Goal: Information Seeking & Learning: Learn about a topic

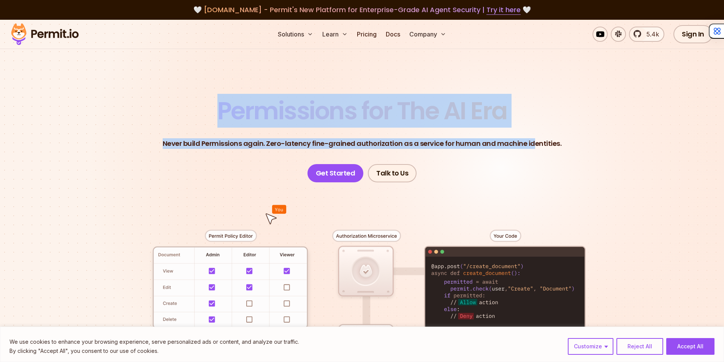
click at [211, 109] on header "Permissions for The AI Era Never build Permissions again. Zero-latency fine-gra…" at bounding box center [362, 141] width 532 height 84
click at [689, 349] on button "Accept All" at bounding box center [690, 346] width 48 height 17
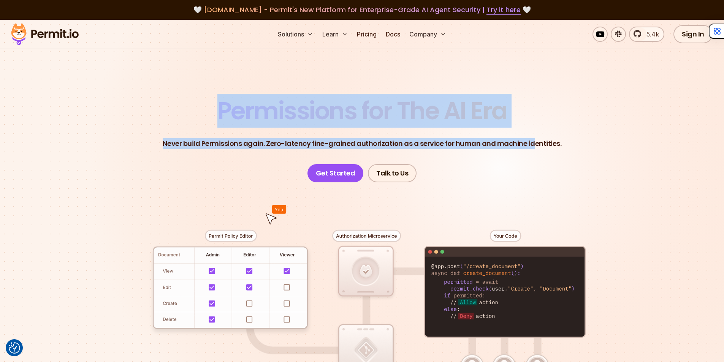
click at [240, 104] on span "Permissions for The AI Era" at bounding box center [361, 111] width 289 height 34
drag, startPoint x: 211, startPoint y: 109, endPoint x: 567, endPoint y: 147, distance: 357.9
click at [567, 147] on header "Permissions for The AI Era Never build Permissions again. Zero-latency fine-gra…" at bounding box center [362, 141] width 532 height 84
click at [558, 141] on header "Permissions for The AI Era Never build Permissions again. Zero-latency fine-gra…" at bounding box center [362, 141] width 532 height 84
drag, startPoint x: 561, startPoint y: 145, endPoint x: 204, endPoint y: 106, distance: 358.8
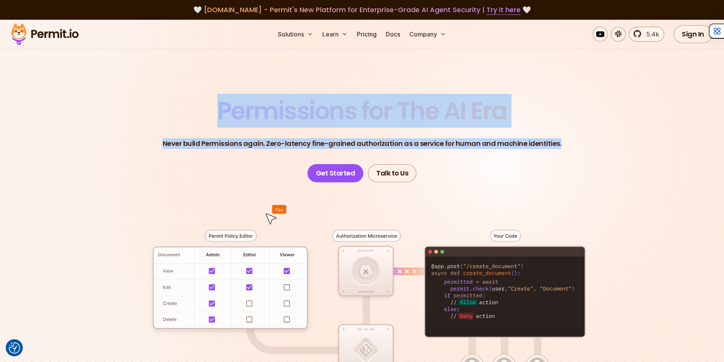
click at [204, 106] on header "Permissions for The AI Era Never build Permissions again. Zero-latency fine-gra…" at bounding box center [362, 141] width 532 height 84
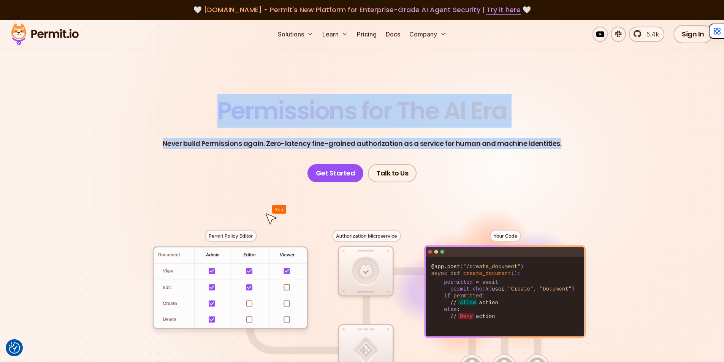
click at [204, 106] on header "Permissions for The AI Era Never build Permissions again. Zero-latency fine-gra…" at bounding box center [362, 141] width 532 height 84
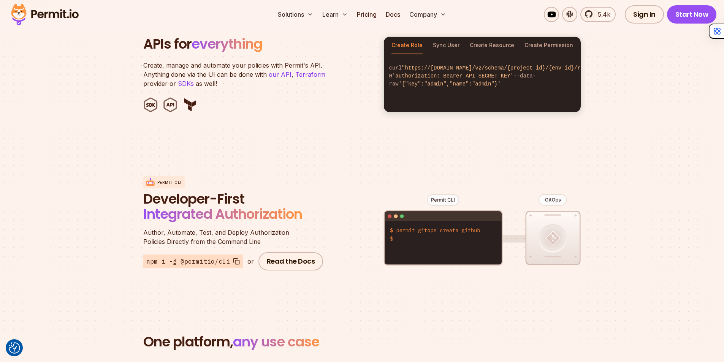
scroll to position [760, 0]
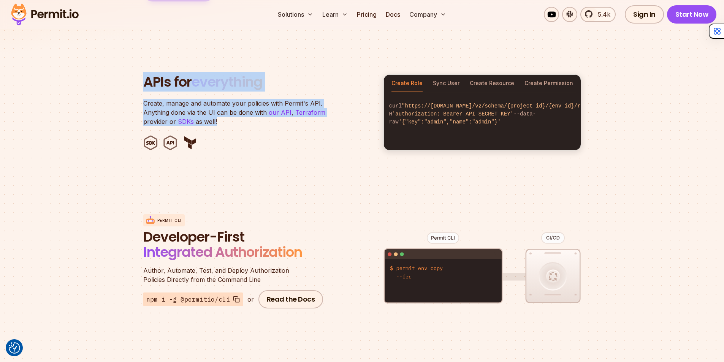
drag, startPoint x: 138, startPoint y: 73, endPoint x: 223, endPoint y: 109, distance: 91.6
click at [223, 109] on section "APIs for everything Create, manage and automate your policies with Permit's API…" at bounding box center [362, 112] width 724 height 149
click at [224, 109] on p "Create, manage and automate your policies with Permit's API. Anything done via …" at bounding box center [238, 112] width 190 height 27
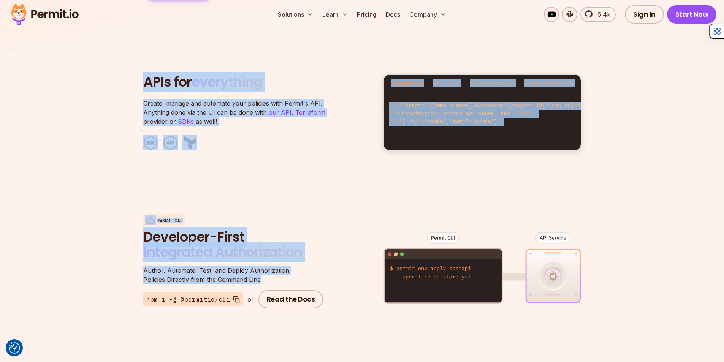
drag, startPoint x: 262, startPoint y: 270, endPoint x: 136, endPoint y: 64, distance: 242.3
click at [136, 64] on div "End-to-end authorization platform anyone can use A no-code authorization platfo…" at bounding box center [362, 48] width 724 height 575
click at [136, 64] on section "APIs for everything Create, manage and automate your policies with Permit's API…" at bounding box center [362, 112] width 724 height 149
drag, startPoint x: 145, startPoint y: 70, endPoint x: 281, endPoint y: 273, distance: 244.7
click at [281, 273] on div "End-to-end authorization platform anyone can use A no-code authorization platfo…" at bounding box center [362, 48] width 724 height 575
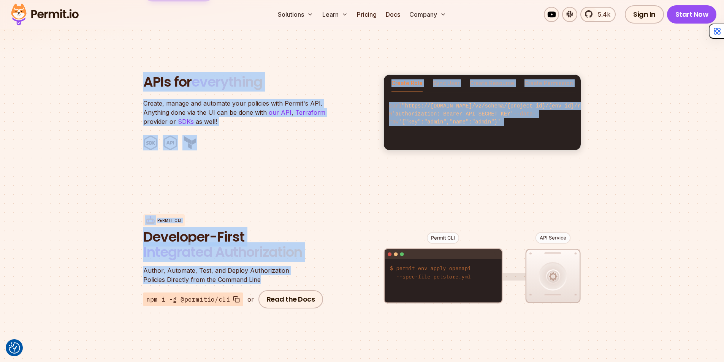
click at [276, 268] on p "Author, Automate, Test, and Deploy Authorization Policies Directly from the Com…" at bounding box center [234, 275] width 182 height 18
drag, startPoint x: 267, startPoint y: 271, endPoint x: 139, endPoint y: 75, distance: 234.3
click at [139, 75] on div "End-to-end authorization platform anyone can use A no-code authorization platfo…" at bounding box center [362, 48] width 724 height 575
click at [138, 74] on section "APIs for everything Create, manage and automate your policies with Permit's API…" at bounding box center [362, 112] width 724 height 149
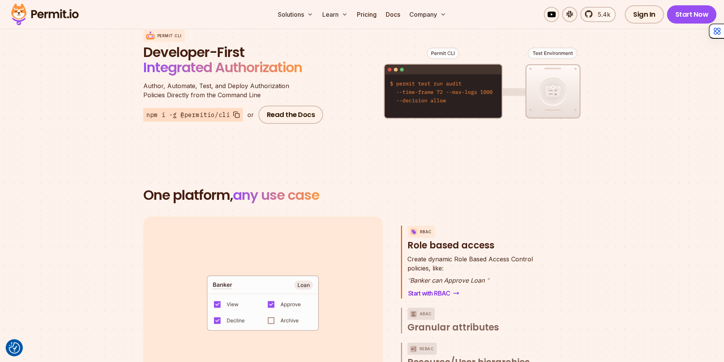
scroll to position [988, 0]
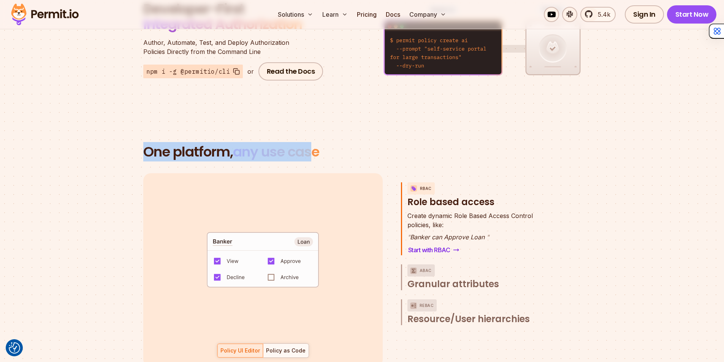
drag, startPoint x: 142, startPoint y: 142, endPoint x: 319, endPoint y: 143, distance: 176.3
click at [319, 143] on section "One platform, any use case RBAC Role based access default allow := false allow …" at bounding box center [362, 265] width 724 height 314
click at [319, 143] on span "any use case" at bounding box center [276, 151] width 86 height 19
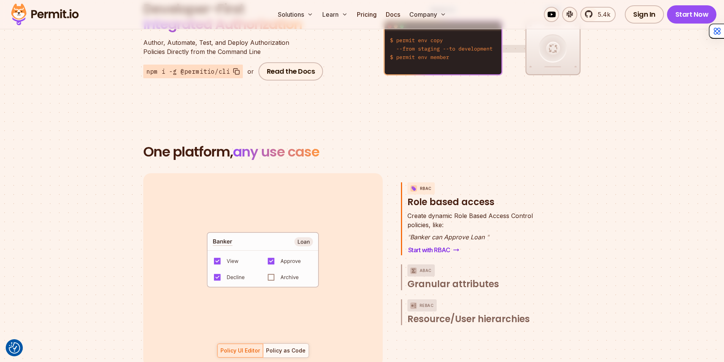
click at [147, 144] on h2 "One platform, any use case" at bounding box center [362, 151] width 438 height 15
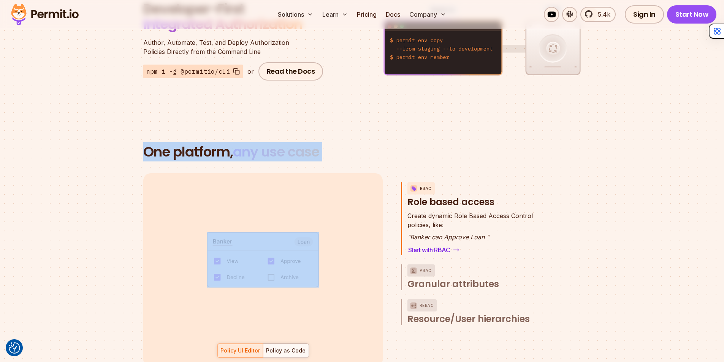
click at [147, 144] on h2 "One platform, any use case" at bounding box center [362, 151] width 438 height 15
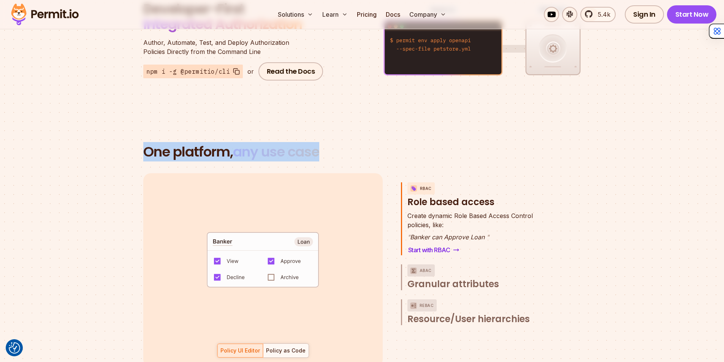
drag, startPoint x: 147, startPoint y: 142, endPoint x: 329, endPoint y: 142, distance: 181.2
click at [329, 144] on h2 "One platform, any use case" at bounding box center [362, 151] width 438 height 15
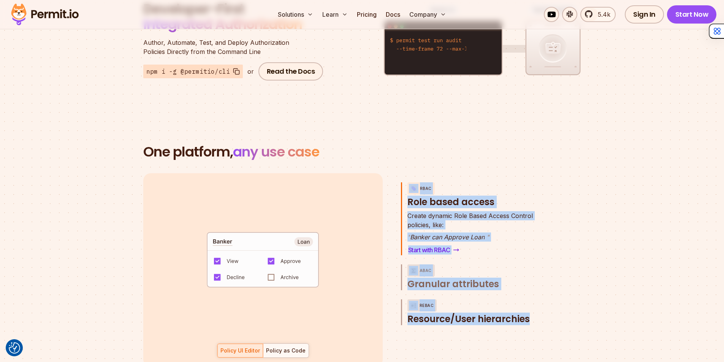
drag, startPoint x: 408, startPoint y: 177, endPoint x: 538, endPoint y: 312, distance: 187.5
click at [538, 312] on div "RBAC Role based access Create dynamic Role Based Access Control policies, like:…" at bounding box center [475, 270] width 148 height 194
click at [569, 340] on div "default allow := false allow if { some role in data.users[input.user].roles act…" at bounding box center [362, 270] width 438 height 194
drag, startPoint x: 574, startPoint y: 345, endPoint x: 395, endPoint y: 159, distance: 257.9
click at [395, 159] on section "One platform, any use case RBAC Role based access default allow := false allow …" at bounding box center [362, 265] width 724 height 314
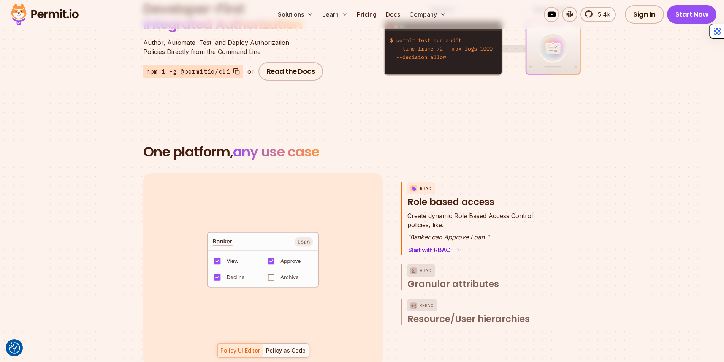
click at [395, 144] on h2 "One platform, any use case" at bounding box center [362, 151] width 438 height 15
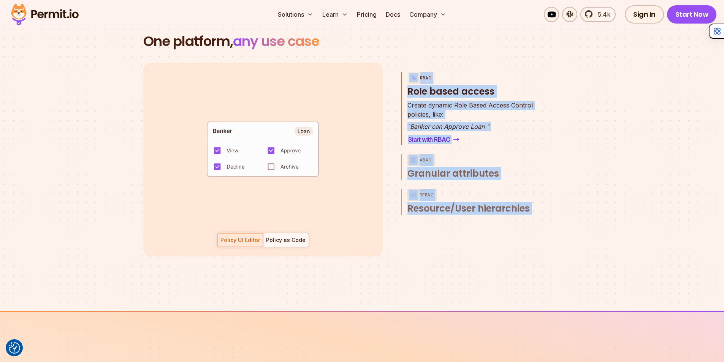
scroll to position [1127, 0]
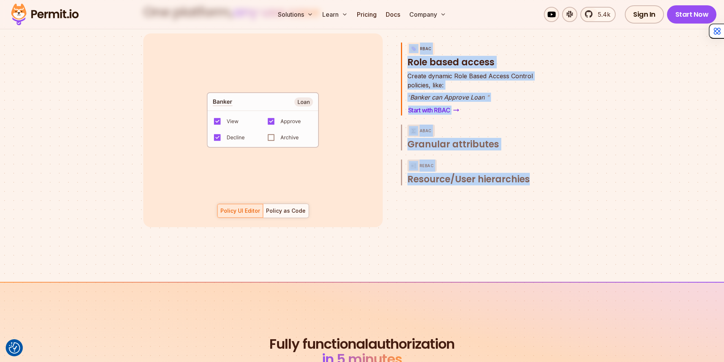
drag, startPoint x: 410, startPoint y: 166, endPoint x: 544, endPoint y: 235, distance: 150.9
click at [544, 235] on section "One platform, any use case RBAC Role based access default allow := false allow …" at bounding box center [362, 125] width 724 height 314
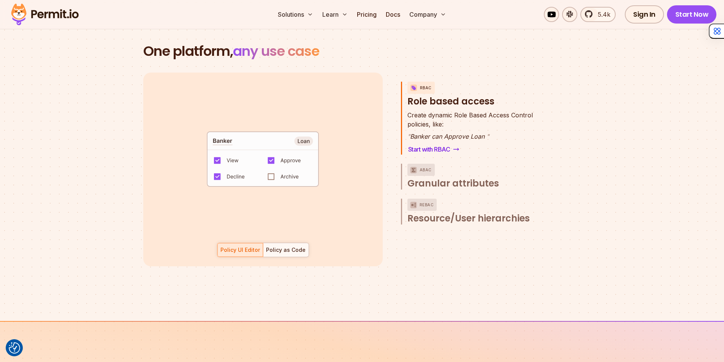
scroll to position [1051, 0]
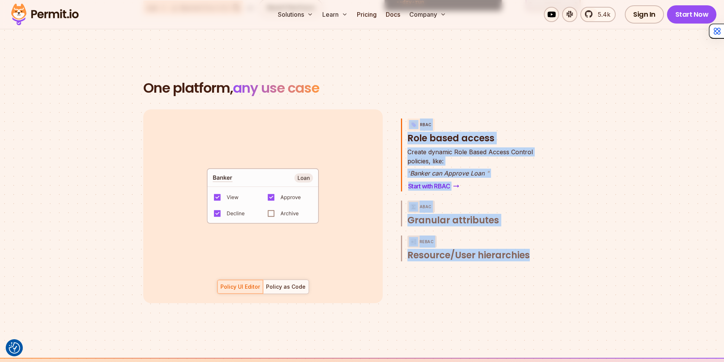
drag, startPoint x: 403, startPoint y: 100, endPoint x: 580, endPoint y: 312, distance: 275.9
click at [580, 312] on section "One platform, any use case RBAC Role based access default allow := false allow …" at bounding box center [362, 201] width 724 height 314
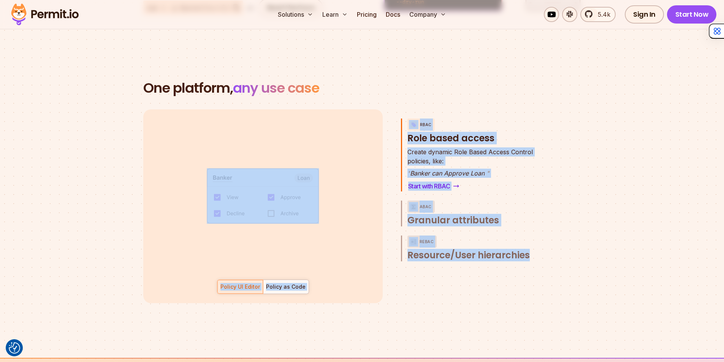
drag, startPoint x: 556, startPoint y: 310, endPoint x: 398, endPoint y: 74, distance: 284.0
click at [398, 74] on section "One platform, any use case RBAC Role based access default allow := false allow …" at bounding box center [362, 201] width 724 height 314
click at [396, 70] on section "One platform, any use case RBAC Role based access default allow := false allow …" at bounding box center [362, 201] width 724 height 314
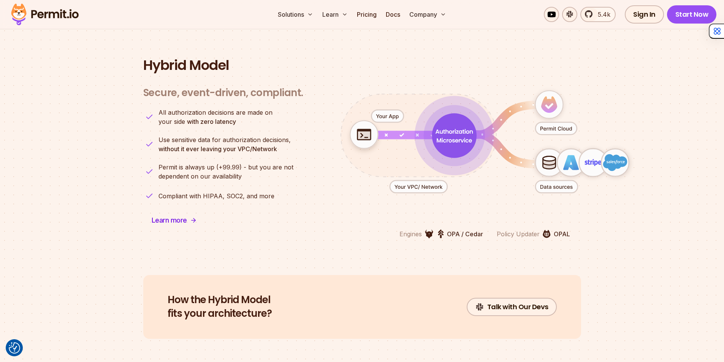
scroll to position [1849, 0]
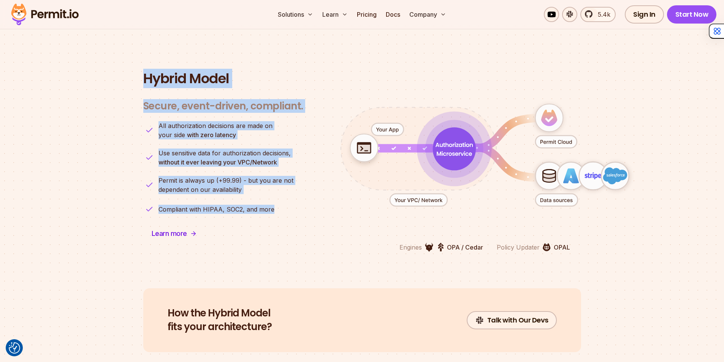
drag, startPoint x: 147, startPoint y: 69, endPoint x: 275, endPoint y: 202, distance: 184.8
click at [275, 202] on div "Hybrid Model Secure, event-driven, compliant. Engines OPA / Cedar Policy Update…" at bounding box center [362, 161] width 438 height 181
click at [275, 203] on li "Compliant with HIPAA, SOC2, and more" at bounding box center [223, 209] width 160 height 12
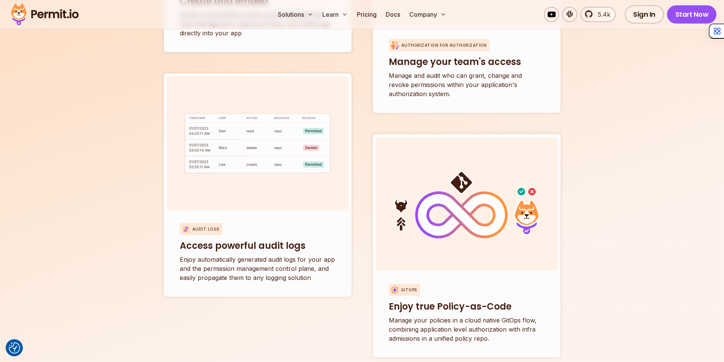
scroll to position [2955, 0]
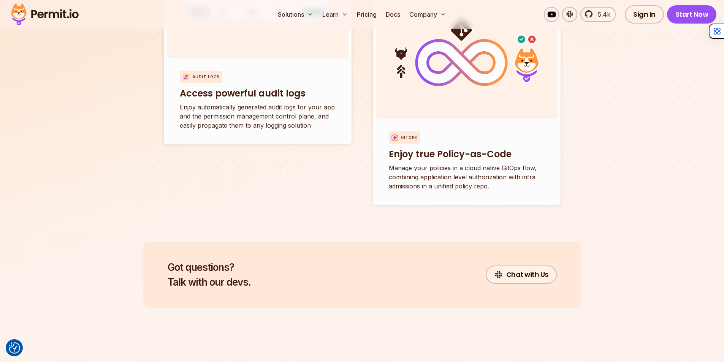
drag, startPoint x: 161, startPoint y: 256, endPoint x: 304, endPoint y: 305, distance: 151.2
click at [304, 305] on section "Got questions? Talk with our devs. Chat with Us" at bounding box center [362, 293] width 724 height 103
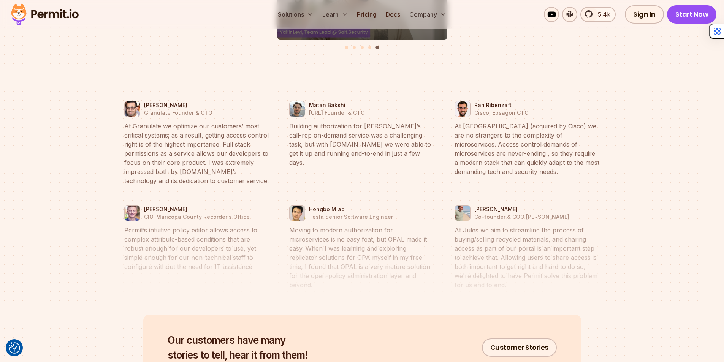
scroll to position [3524, 0]
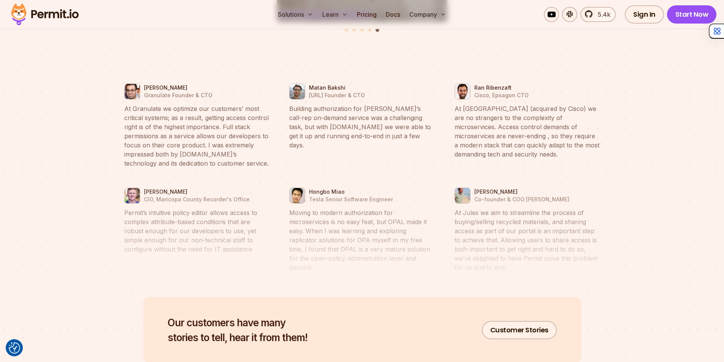
click at [346, 243] on blockquote "Moving to modern authorization for microservices is no easy feat, but OPAL made…" at bounding box center [361, 240] width 145 height 64
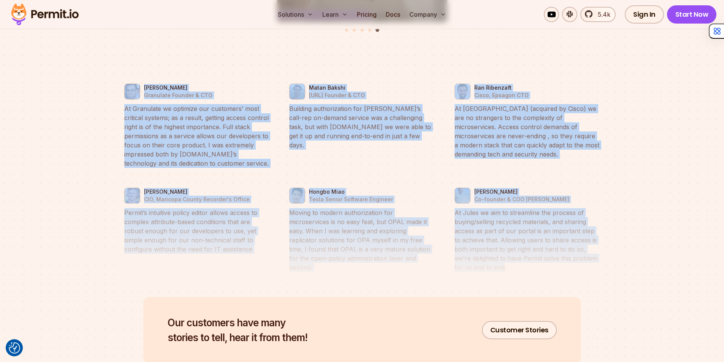
drag, startPoint x: 504, startPoint y: 259, endPoint x: 112, endPoint y: 73, distance: 433.6
click at [112, 73] on section "Works great for any industry Security Gaming Just listen to what these folks ha…" at bounding box center [362, 96] width 724 height 644
drag, startPoint x: 97, startPoint y: 67, endPoint x: 564, endPoint y: 269, distance: 508.7
click at [564, 269] on section "Works great for any industry Gaming Just listen to what these folks had to say.…" at bounding box center [362, 96] width 724 height 644
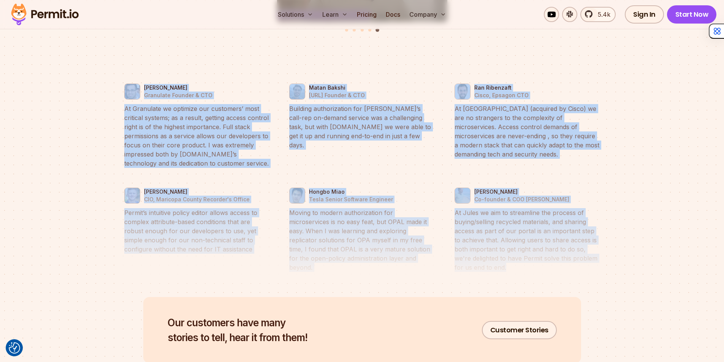
click at [519, 266] on li "[PERSON_NAME] Co-founder & COO Jules AI At [PERSON_NAME] we aim to streamline t…" at bounding box center [527, 229] width 156 height 95
drag, startPoint x: 511, startPoint y: 263, endPoint x: 117, endPoint y: 47, distance: 449.3
click at [117, 47] on section "Works great for any industry Fintech Just listen to what these folks had to say…" at bounding box center [362, 96] width 724 height 644
drag, startPoint x: 108, startPoint y: 53, endPoint x: 549, endPoint y: 264, distance: 488.7
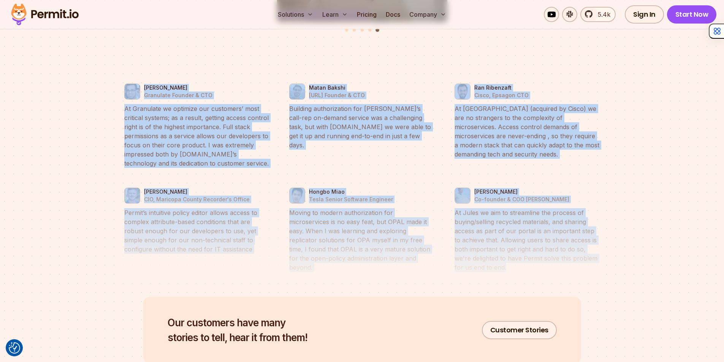
click at [549, 264] on section "Works great for any industry Healthcare Just listen to what these folks had to …" at bounding box center [362, 96] width 724 height 644
click at [549, 264] on li "[PERSON_NAME] Co-founder & COO Jules AI At [PERSON_NAME] we aim to streamline t…" at bounding box center [527, 229] width 156 height 95
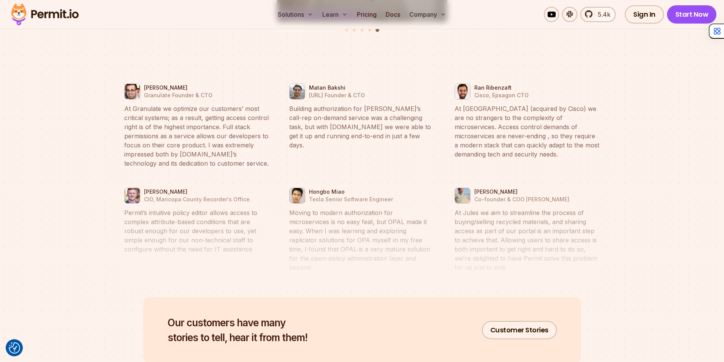
click at [529, 253] on blockquote "At Jules we aim to streamline the process of buying/selling recycled materials,…" at bounding box center [526, 240] width 145 height 64
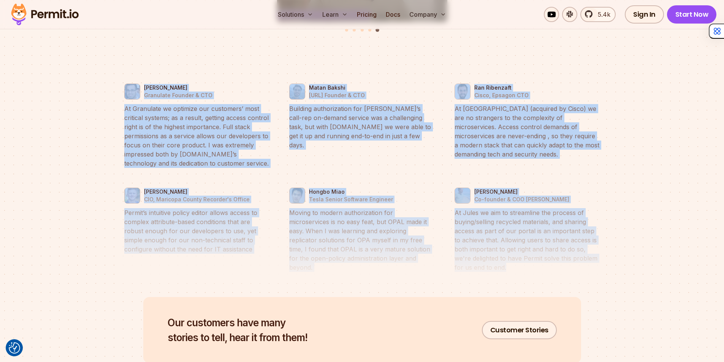
drag, startPoint x: 517, startPoint y: 258, endPoint x: 74, endPoint y: 57, distance: 486.4
click at [74, 57] on section "Works great for any industry Whatever Just listen to what these folks had to sa…" at bounding box center [362, 96] width 724 height 644
click at [79, 60] on section "Works great for any industry Security Just listen to what these folks had to sa…" at bounding box center [362, 96] width 724 height 644
drag, startPoint x: 111, startPoint y: 72, endPoint x: 587, endPoint y: 267, distance: 513.6
click at [587, 267] on section "Works great for any industry Security Gaming Just listen to what these folks ha…" at bounding box center [362, 96] width 724 height 644
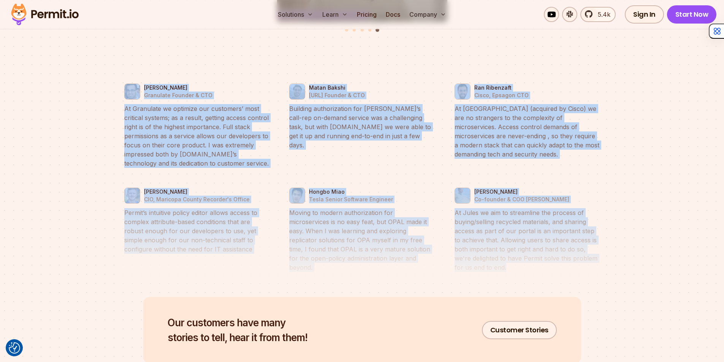
click at [533, 260] on blockquote "At Jules we aim to streamline the process of buying/selling recycled materials,…" at bounding box center [526, 240] width 145 height 64
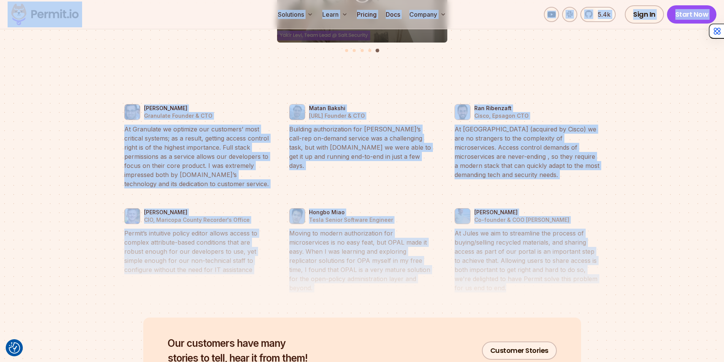
scroll to position [3499, 0]
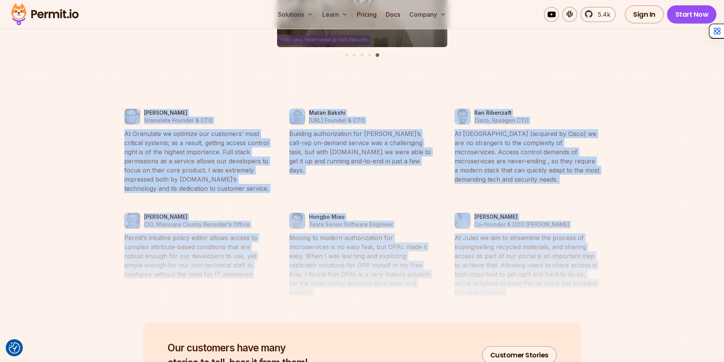
drag, startPoint x: 512, startPoint y: 259, endPoint x: 109, endPoint y: 98, distance: 434.4
click at [109, 98] on section "Works great for any industry Gaming Fintech Just listen to what these folks had…" at bounding box center [362, 121] width 724 height 644
click at [103, 95] on section "Works great for any industry Gaming Fintech Just listen to what these folks had…" at bounding box center [362, 121] width 724 height 644
drag, startPoint x: 103, startPoint y: 95, endPoint x: 544, endPoint y: 289, distance: 481.5
click at [544, 289] on section "Works great for any industry Fintech Just listen to what these folks had to say…" at bounding box center [362, 121] width 724 height 644
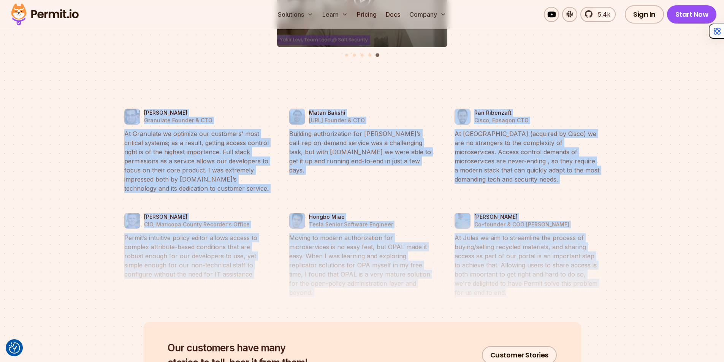
click at [511, 279] on blockquote "At Jules we aim to streamline the process of buying/selling recycled materials,…" at bounding box center [526, 265] width 145 height 64
drag, startPoint x: 506, startPoint y: 285, endPoint x: 11, endPoint y: 104, distance: 527.2
click at [11, 104] on section "Works great for any industry Healthcare Just listen to what these folks had to …" at bounding box center [362, 121] width 724 height 644
